Goal: Task Accomplishment & Management: Use online tool/utility

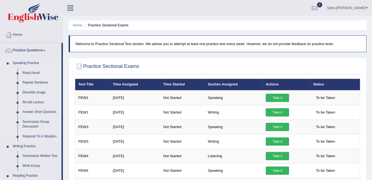
click at [31, 62] on link "Speaking Practice" at bounding box center [35, 63] width 51 height 10
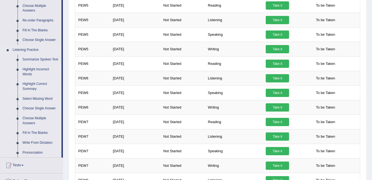
scroll to position [256, 0]
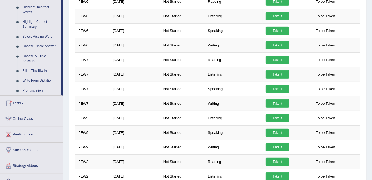
click at [29, 106] on link "Tests" at bounding box center [31, 103] width 63 height 14
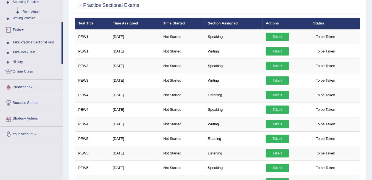
scroll to position [58, 0]
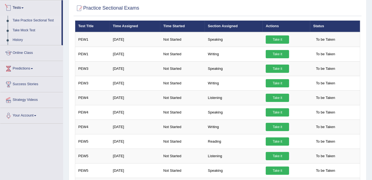
click at [43, 19] on link "Take Practice Sectional Test" at bounding box center [35, 21] width 51 height 10
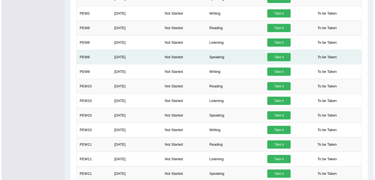
scroll to position [486, 0]
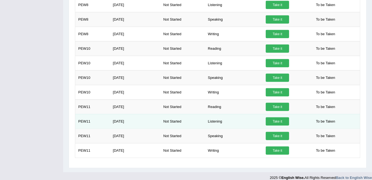
click at [279, 117] on link "Take it" at bounding box center [277, 121] width 23 height 8
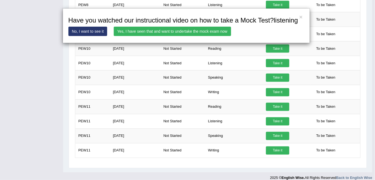
click at [180, 37] on div "× Have you watched our instructional video on how to take a Mock Test?listening…" at bounding box center [186, 25] width 247 height 35
click at [182, 32] on link "Yes, I have seen that and want to undertake the mock exam now" at bounding box center [172, 31] width 117 height 9
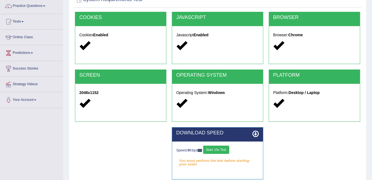
scroll to position [108, 0]
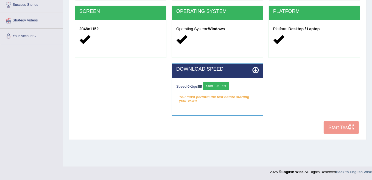
click at [343, 125] on div "COOKIES Cookies Enabled JAVASCRIPT Javascript Enabled BROWSER Browser: Chrome S…" at bounding box center [218, 42] width 288 height 189
click at [223, 85] on button "Start 10s Test" at bounding box center [216, 86] width 26 height 8
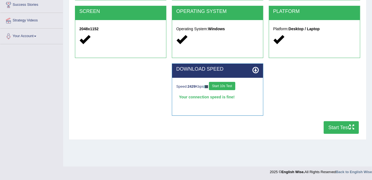
click at [333, 125] on button "Start Test" at bounding box center [341, 127] width 35 height 13
